Goal: Check status: Check status

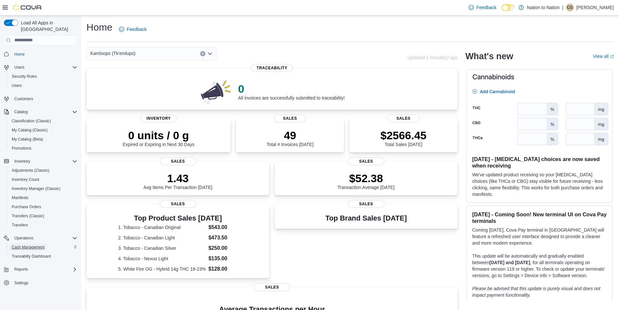
click at [32, 245] on span "Cash Management" at bounding box center [28, 247] width 33 height 5
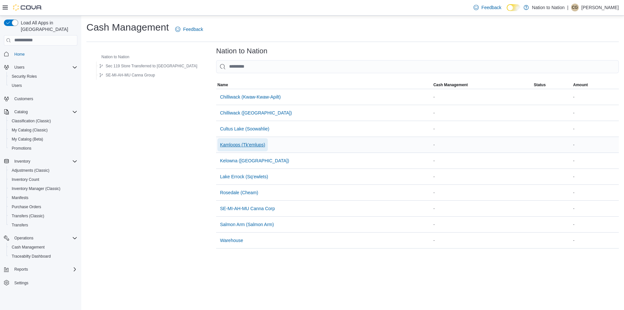
click at [220, 143] on span "Kamloops (Tk'emlups)" at bounding box center [242, 144] width 45 height 7
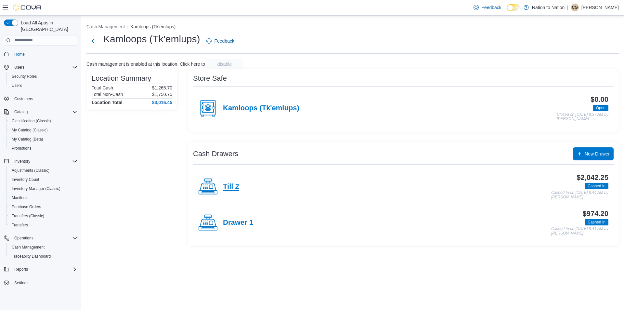
click at [235, 185] on h4 "Till 2" at bounding box center [231, 186] width 16 height 8
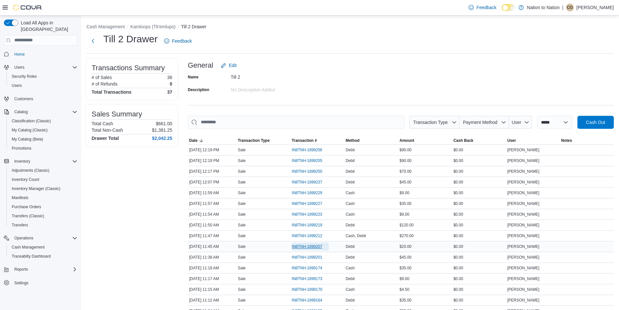
drag, startPoint x: 329, startPoint y: 248, endPoint x: 370, endPoint y: 247, distance: 41.0
click at [370, 247] on tr "Date Sep 10, 2025 11:45 AM Transaction Type Sale Transaction # IN8TNH-1899207 M…" at bounding box center [401, 246] width 426 height 11
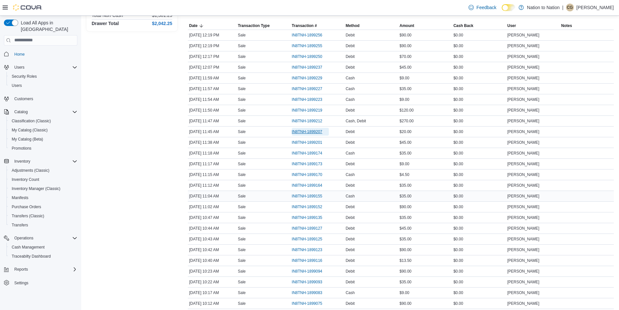
scroll to position [130, 0]
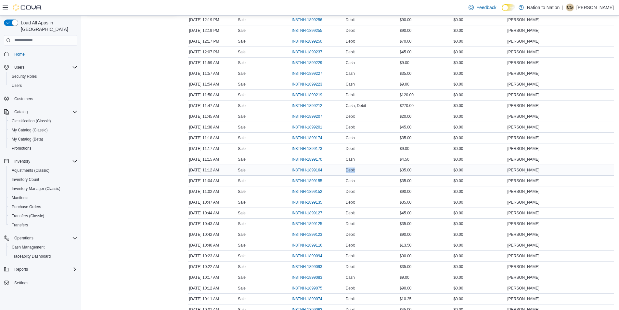
drag, startPoint x: 336, startPoint y: 170, endPoint x: 372, endPoint y: 169, distance: 35.8
click at [372, 169] on tr "Date Sep 10, 2025 11:12 AM Transaction Type Sale Transaction # IN8TNH-1899164 M…" at bounding box center [401, 170] width 426 height 11
drag, startPoint x: 332, startPoint y: 237, endPoint x: 371, endPoint y: 233, distance: 38.6
click at [371, 233] on tr "Date Sep 10, 2025 10:42 AM Transaction Type Sale Transaction # IN8TNH-1899123 M…" at bounding box center [401, 234] width 426 height 11
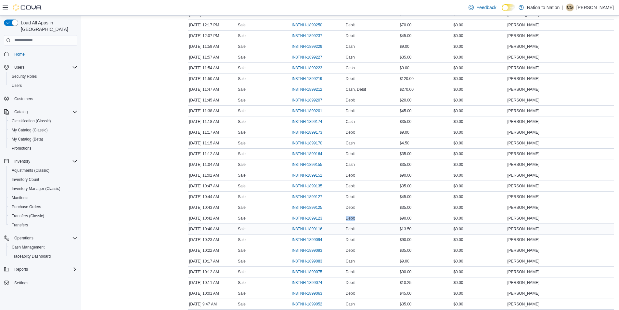
scroll to position [163, 0]
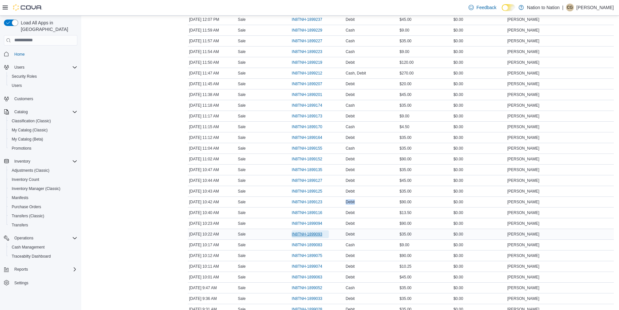
click at [316, 237] on span "IN8TNH-1899093" at bounding box center [310, 234] width 37 height 8
